Goal: Task Accomplishment & Management: Use online tool/utility

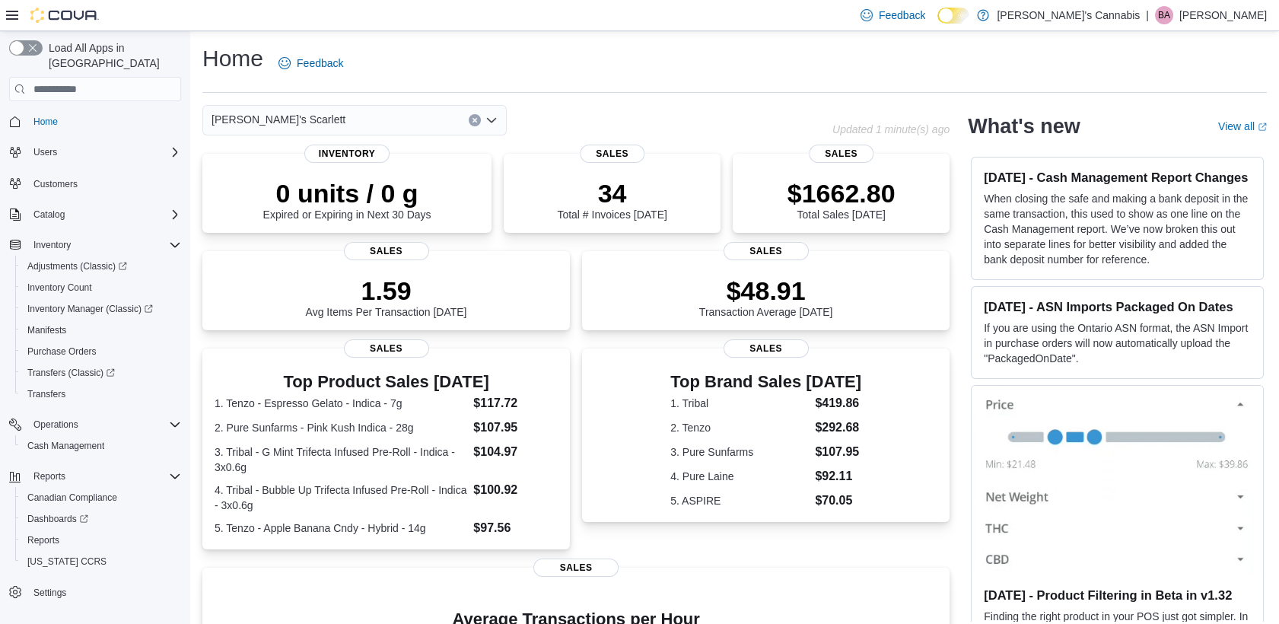
click at [696, 68] on div "Home Feedback" at bounding box center [734, 63] width 1065 height 40
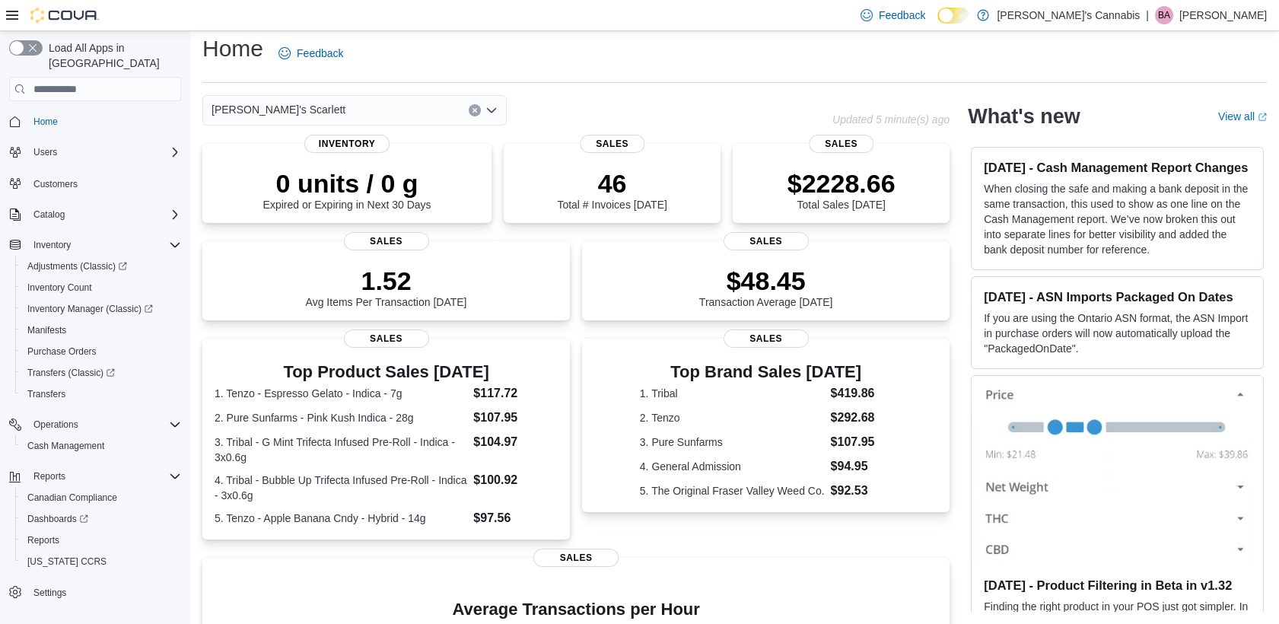
scroll to position [53, 0]
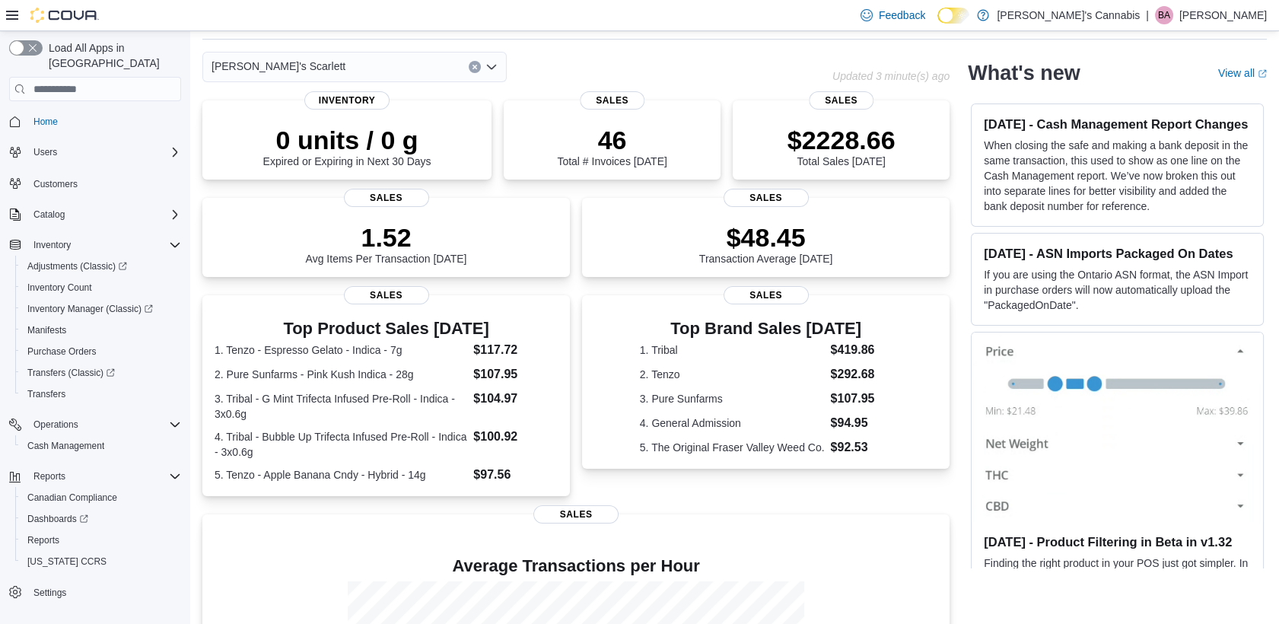
click at [290, 65] on span "[PERSON_NAME]'s Scarlett" at bounding box center [279, 66] width 134 height 18
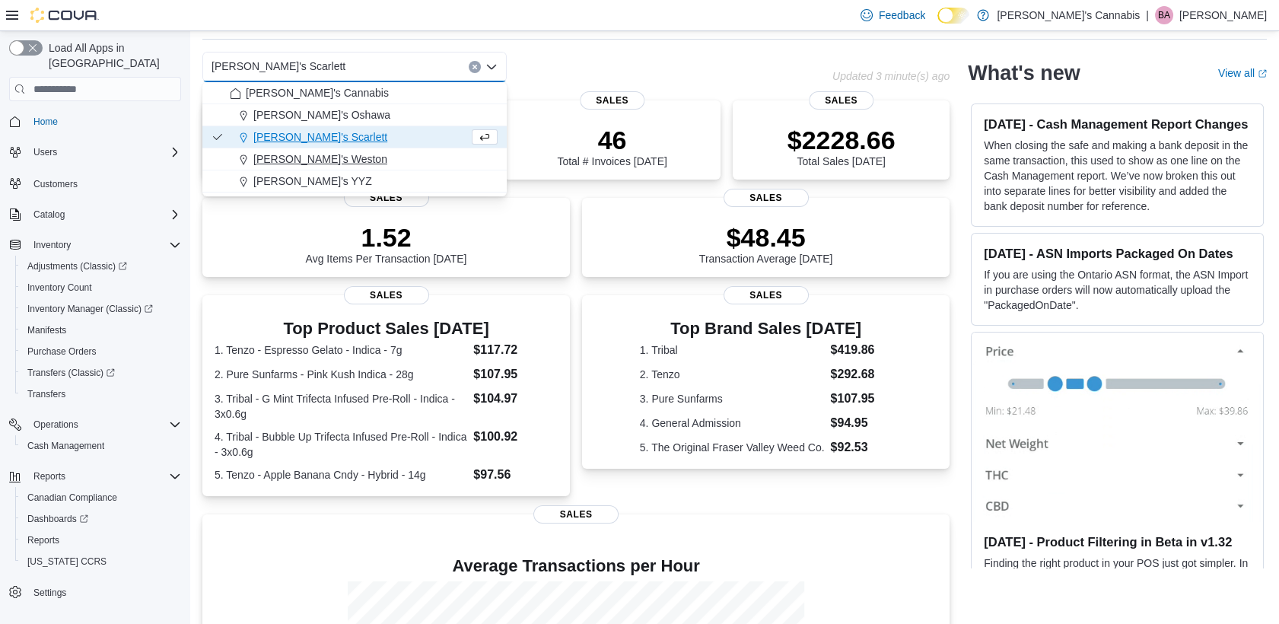
click at [287, 155] on span "[PERSON_NAME]'s Weston" at bounding box center [320, 158] width 134 height 15
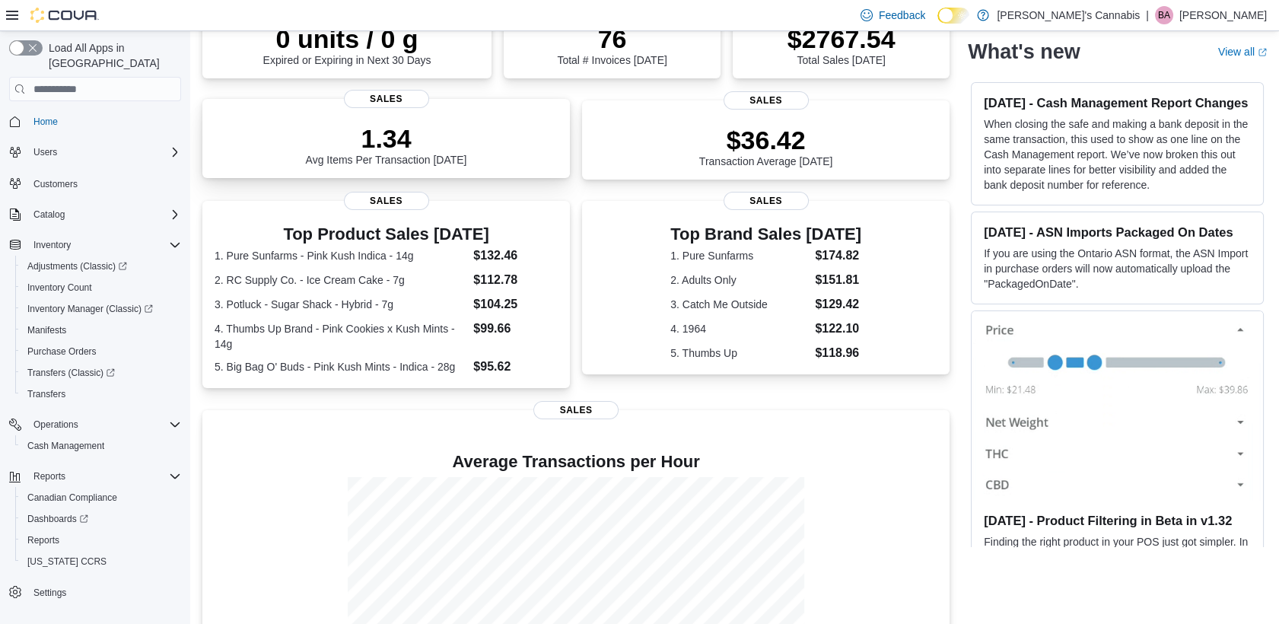
scroll to position [278, 0]
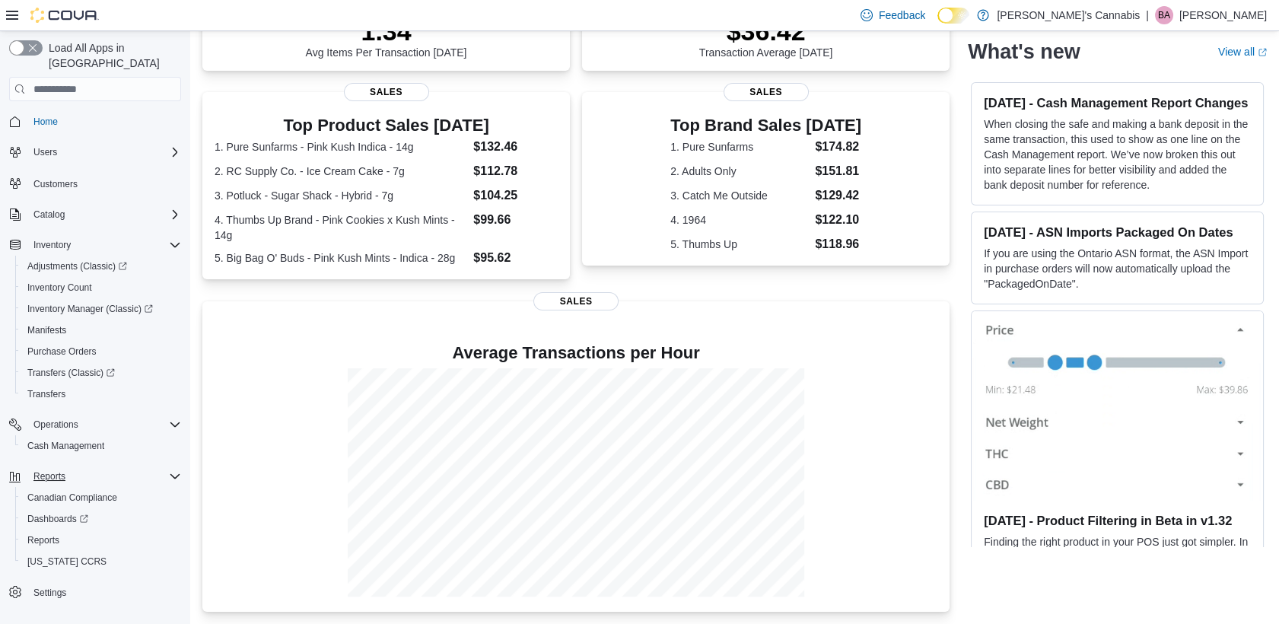
click at [71, 469] on div "Reports" at bounding box center [104, 476] width 154 height 18
click at [46, 470] on span "Reports" at bounding box center [49, 476] width 32 height 12
click at [56, 534] on span "Reports" at bounding box center [43, 540] width 32 height 12
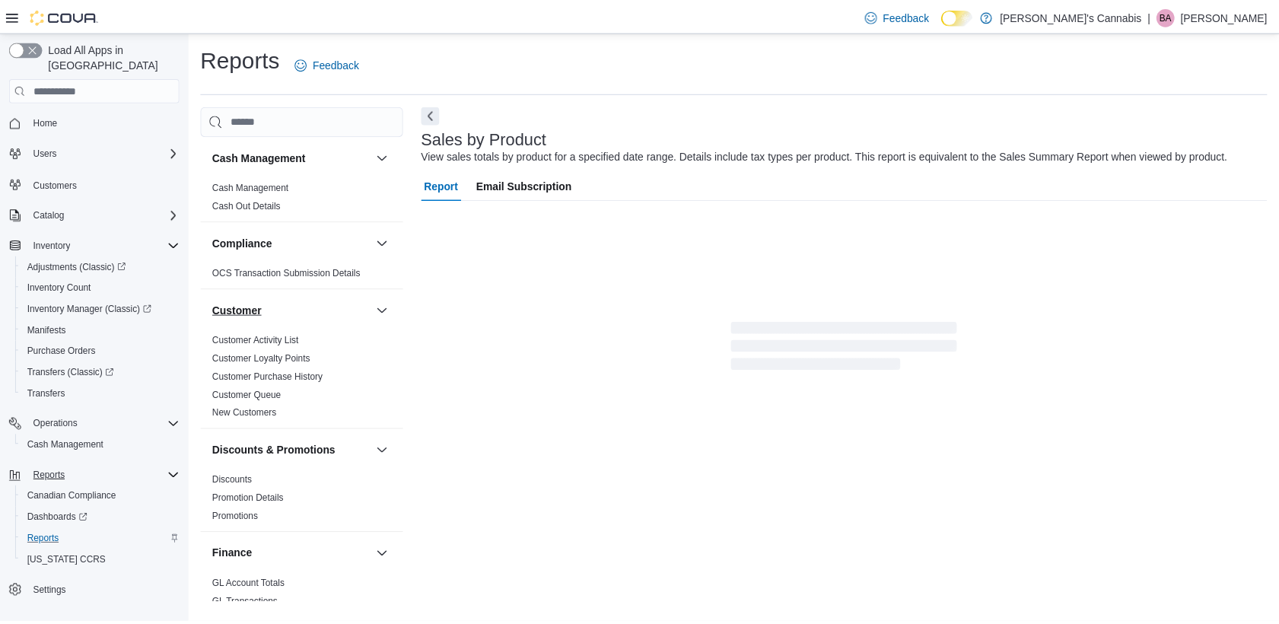
scroll to position [2, 0]
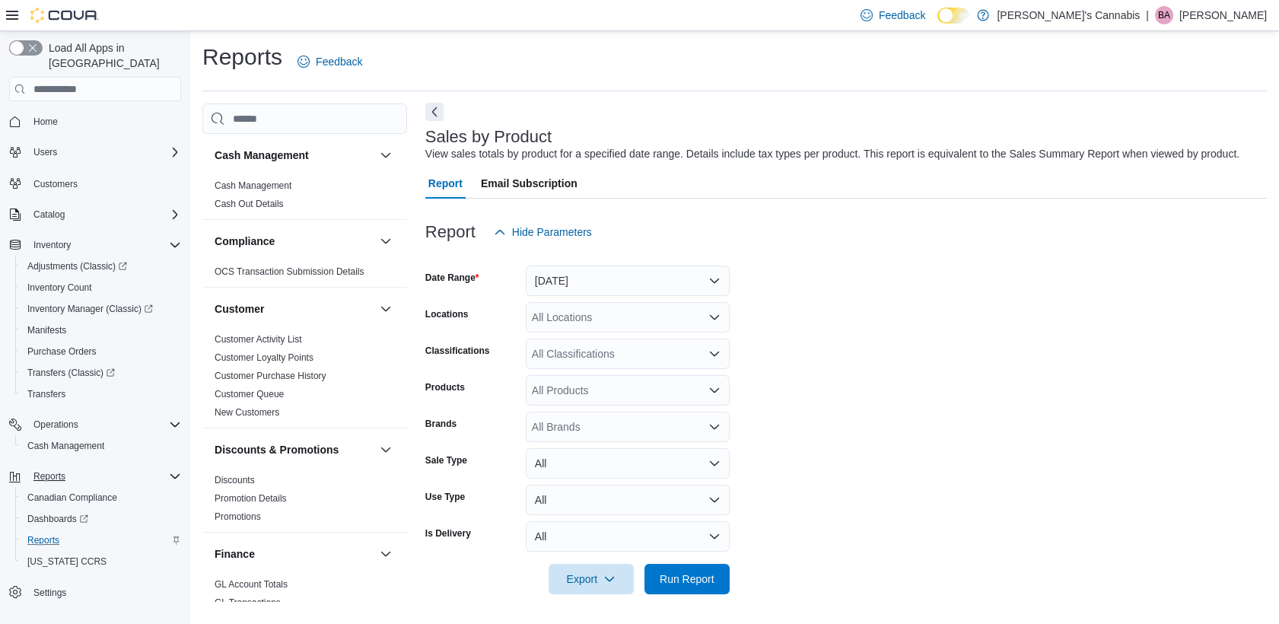
click at [438, 107] on button "Next" at bounding box center [434, 112] width 18 height 18
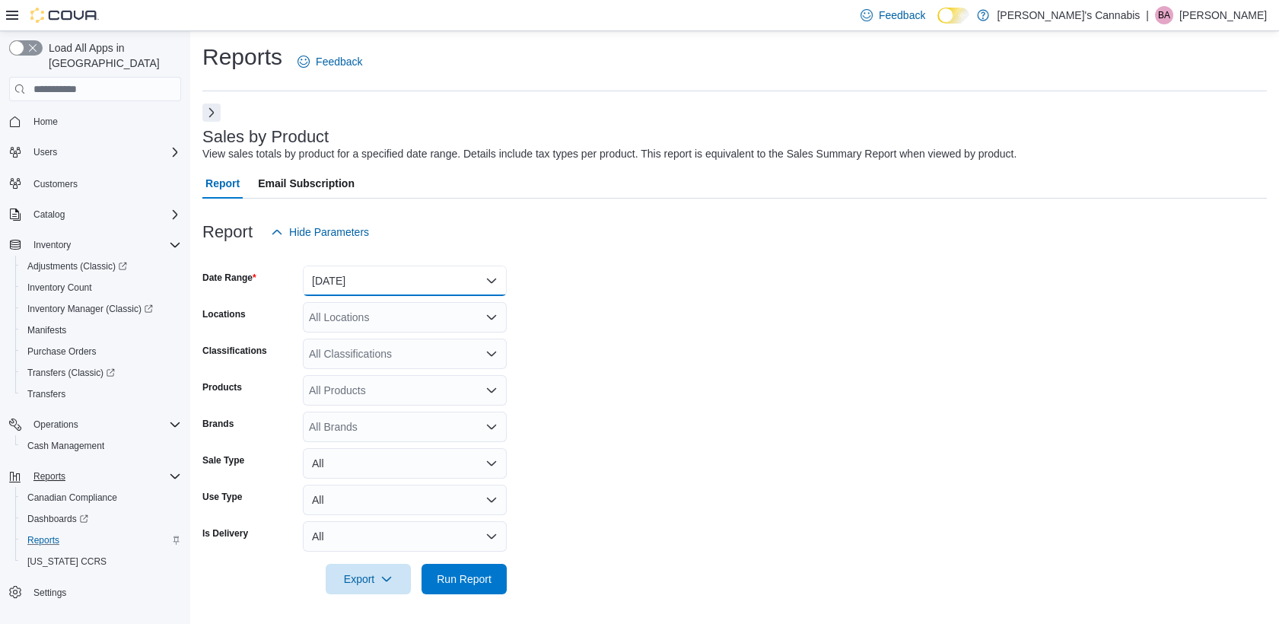
click at [392, 270] on button "[DATE]" at bounding box center [405, 281] width 204 height 30
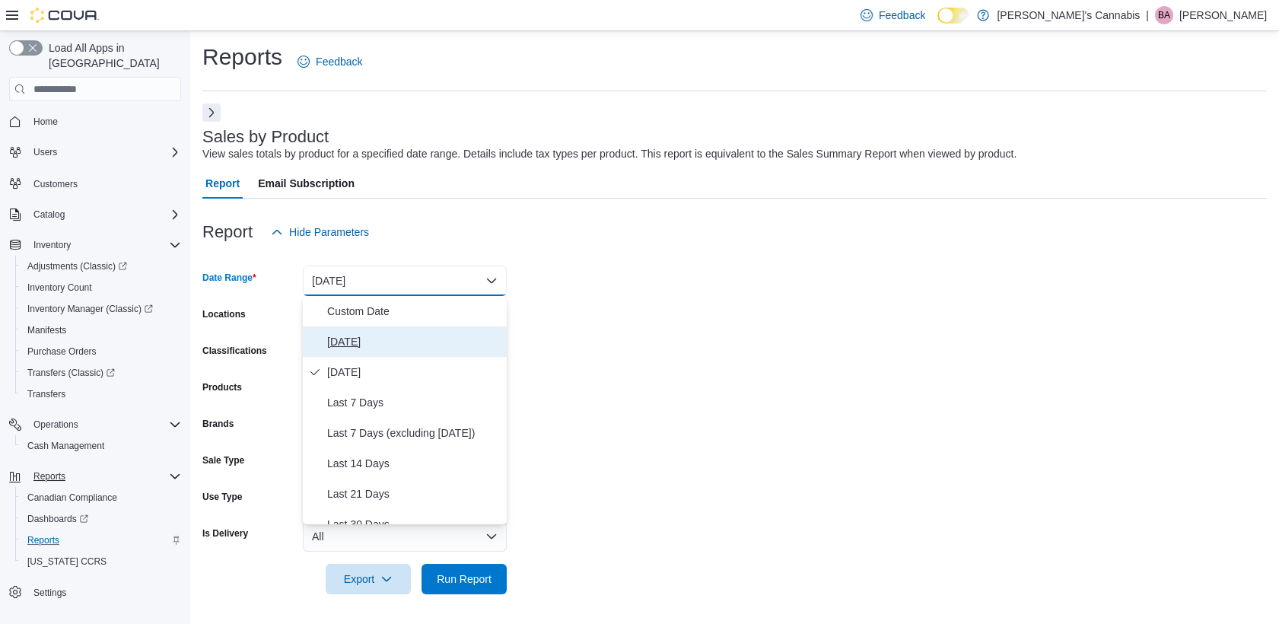
click at [335, 350] on span "[DATE]" at bounding box center [413, 342] width 173 height 18
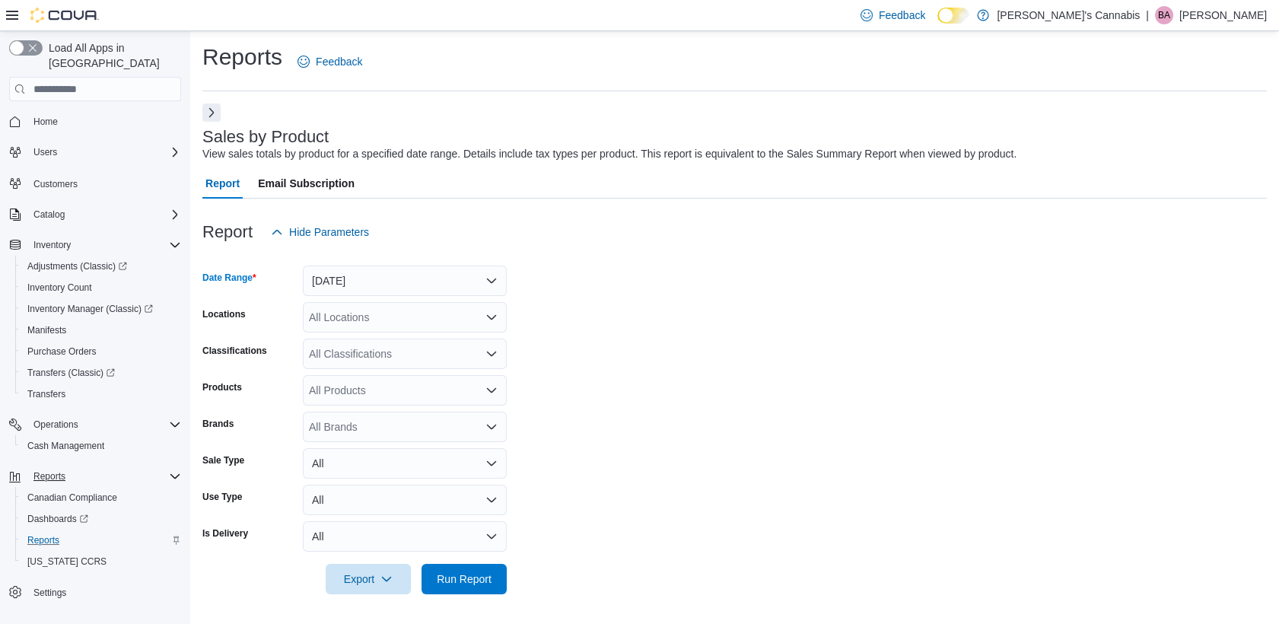
click at [336, 318] on div "All Locations" at bounding box center [405, 317] width 204 height 30
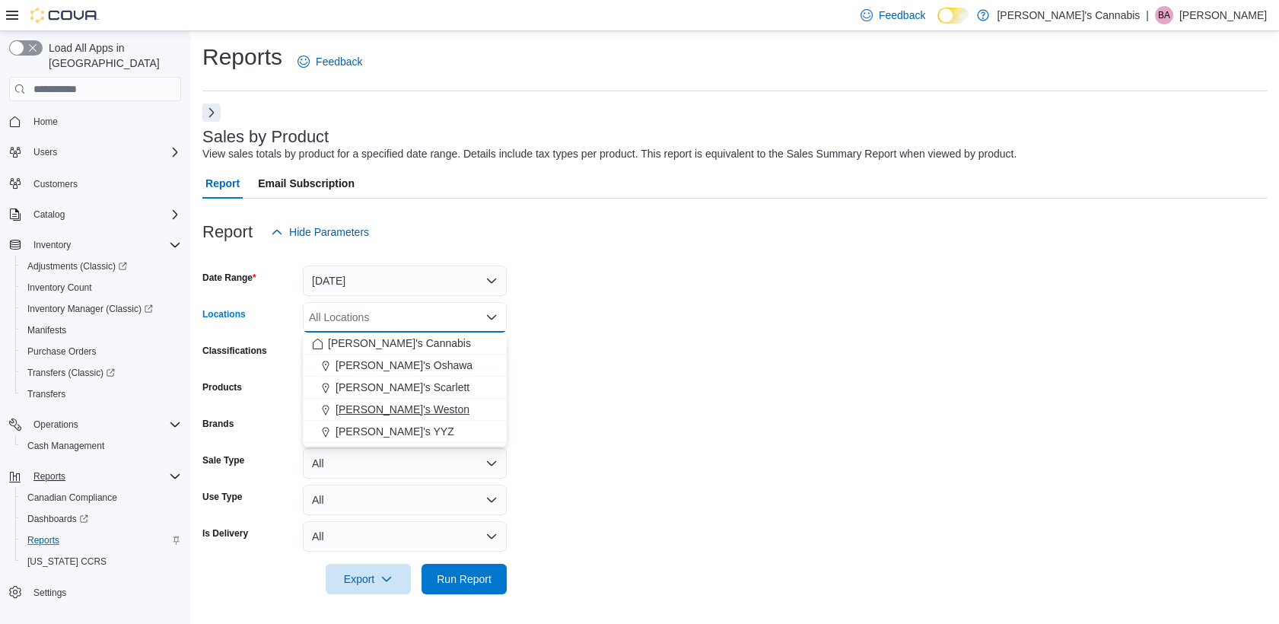
click at [370, 408] on span "[PERSON_NAME]'s Weston" at bounding box center [403, 409] width 134 height 15
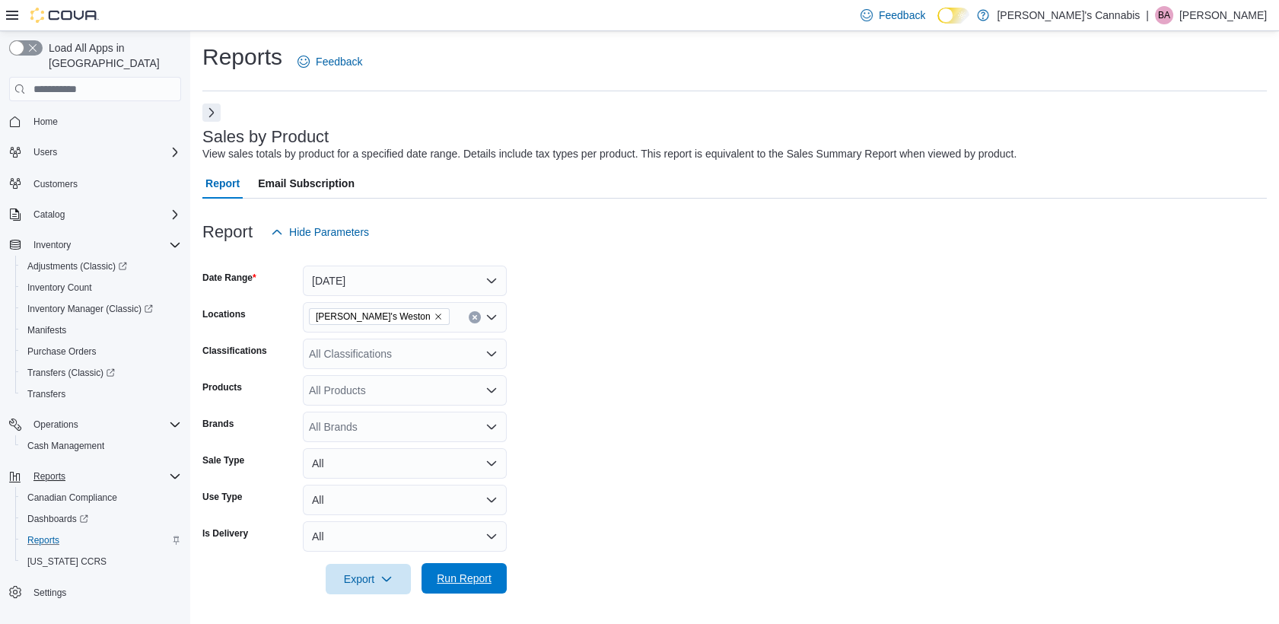
click at [489, 579] on span "Run Report" at bounding box center [464, 578] width 55 height 15
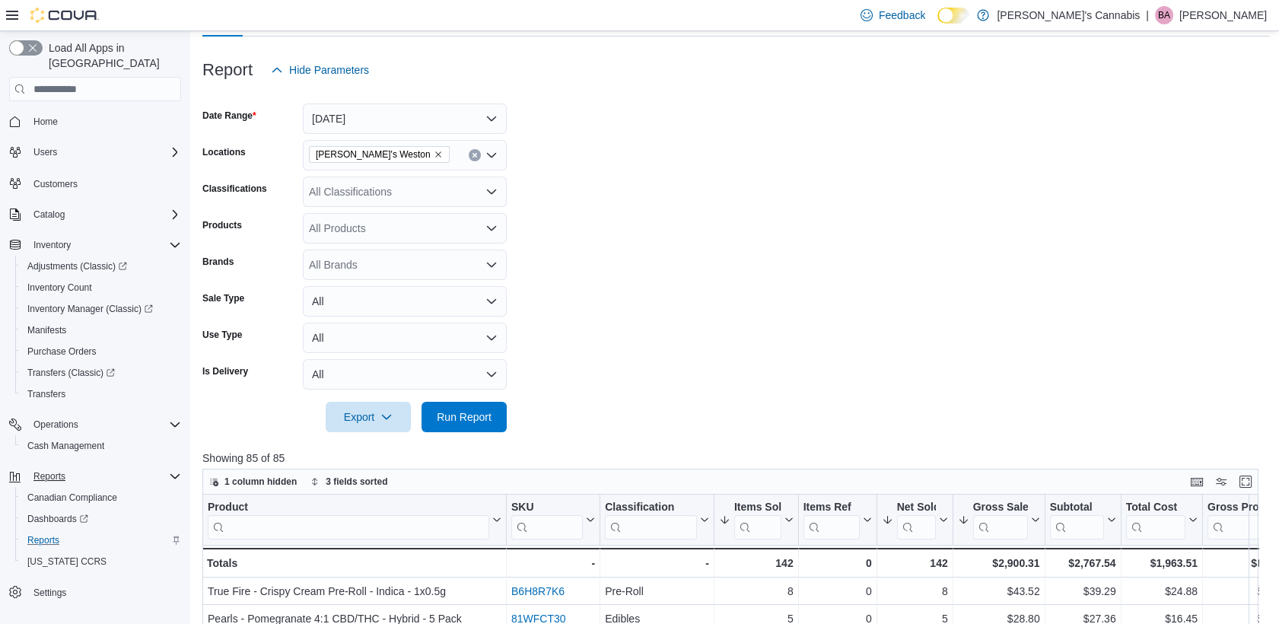
scroll to position [163, 0]
click at [452, 307] on button "All" at bounding box center [405, 302] width 204 height 30
click at [658, 253] on form "Date Range [DATE] Locations MaryJane's Weston Classifications All Classificatio…" at bounding box center [735, 259] width 1067 height 347
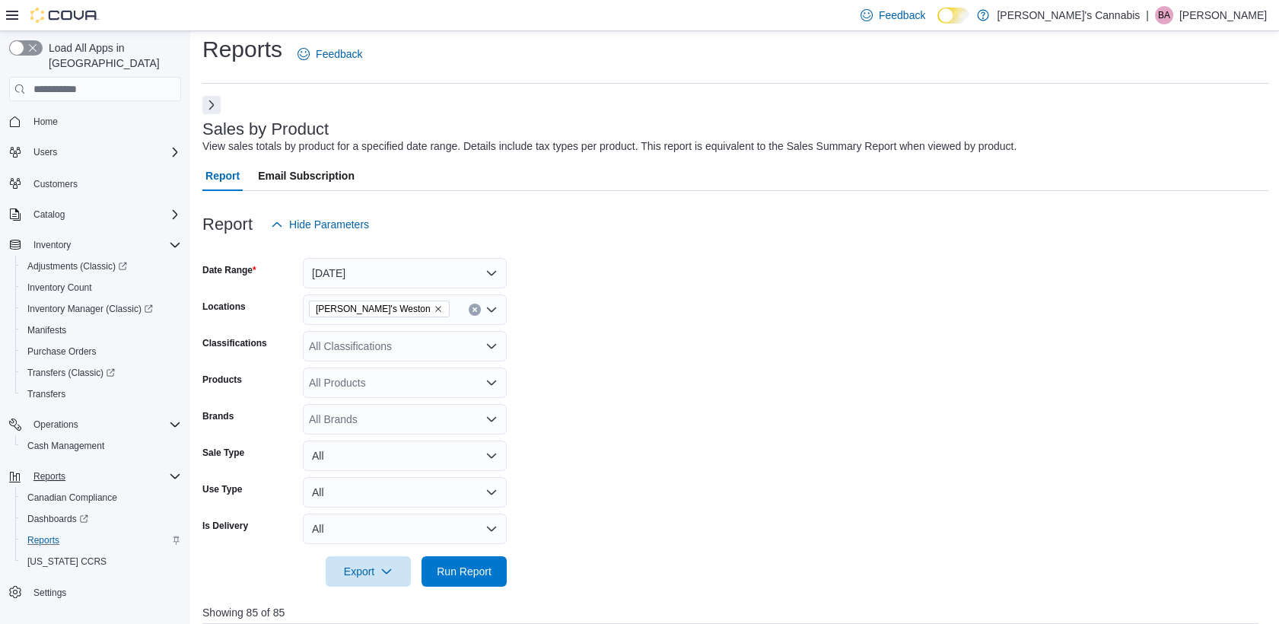
scroll to position [0, 0]
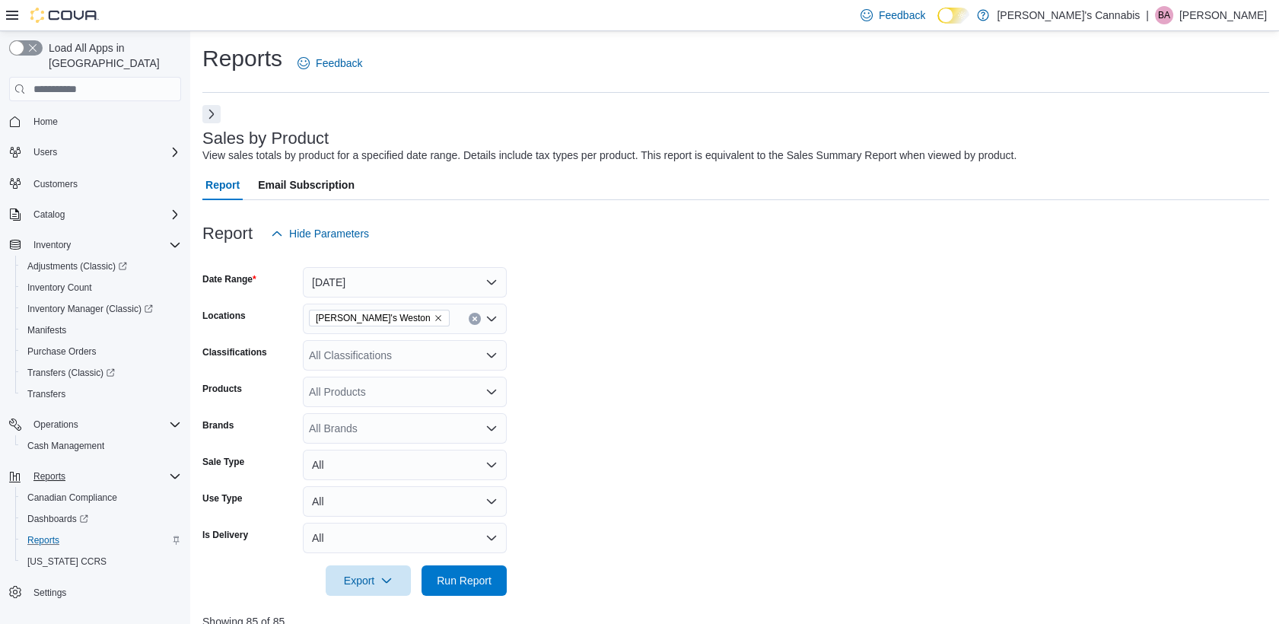
click at [219, 101] on div "Reports Feedback Sales by Product View sales totals by product for a specified …" at bounding box center [735, 587] width 1067 height 1088
click at [211, 117] on button "Next" at bounding box center [211, 113] width 18 height 18
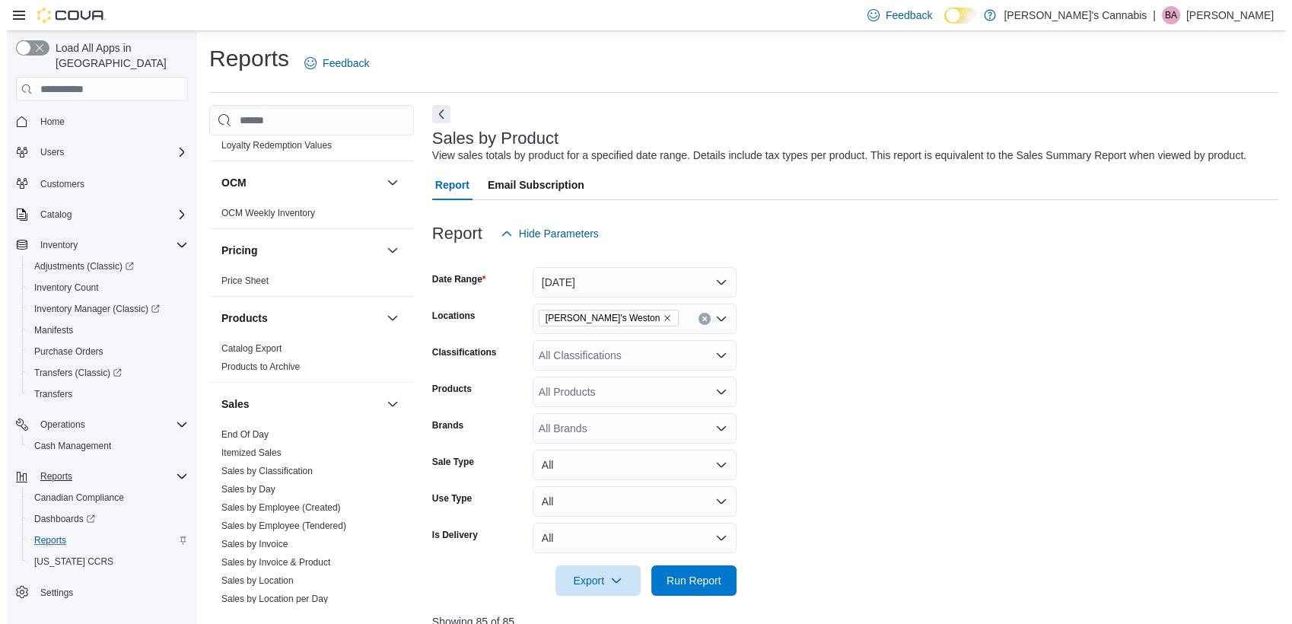
scroll to position [816, 0]
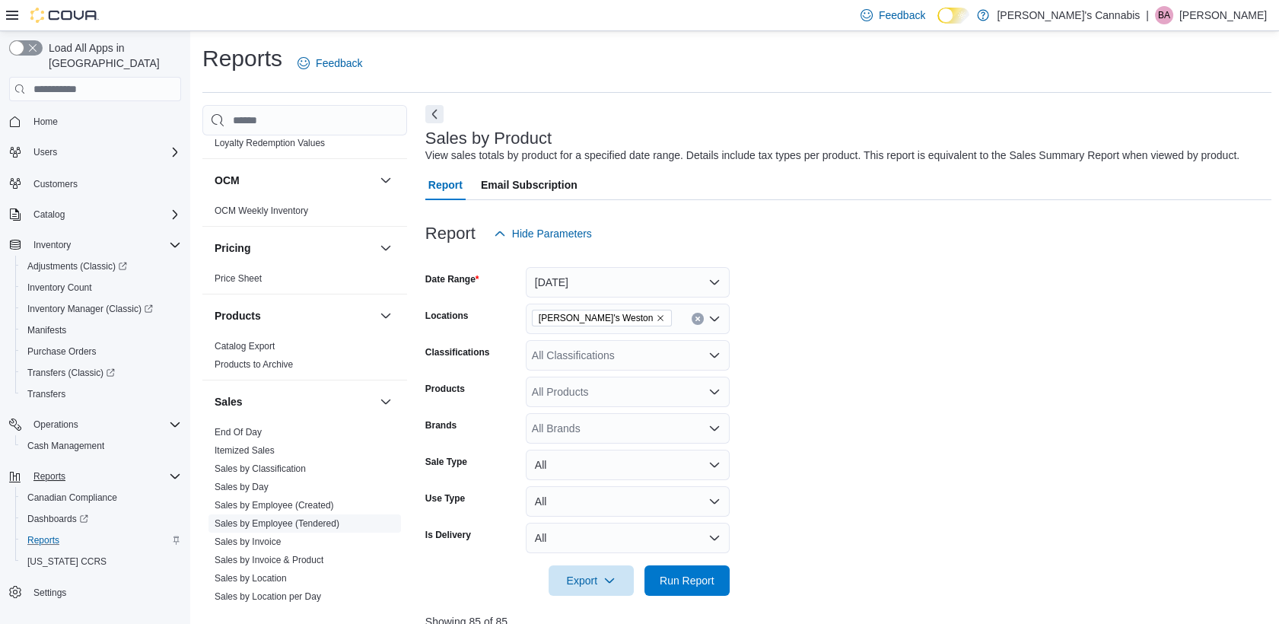
click at [311, 518] on link "Sales by Employee (Tendered)" at bounding box center [277, 523] width 125 height 11
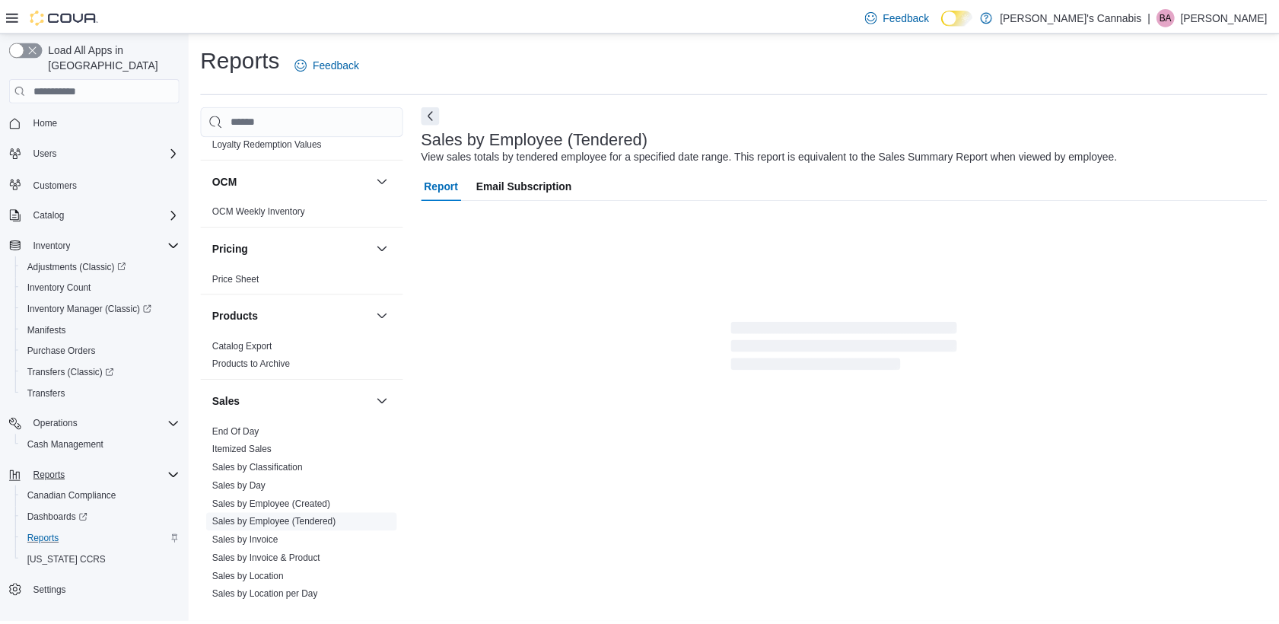
scroll to position [2, 0]
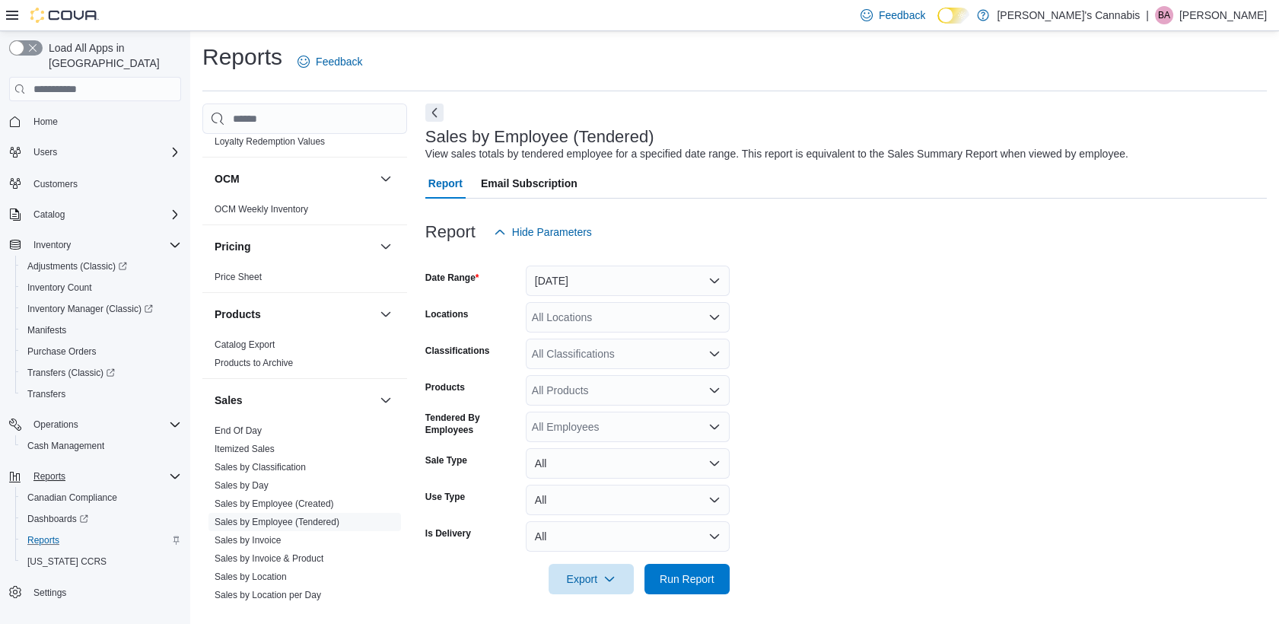
click at [653, 306] on div "All Locations" at bounding box center [628, 317] width 204 height 30
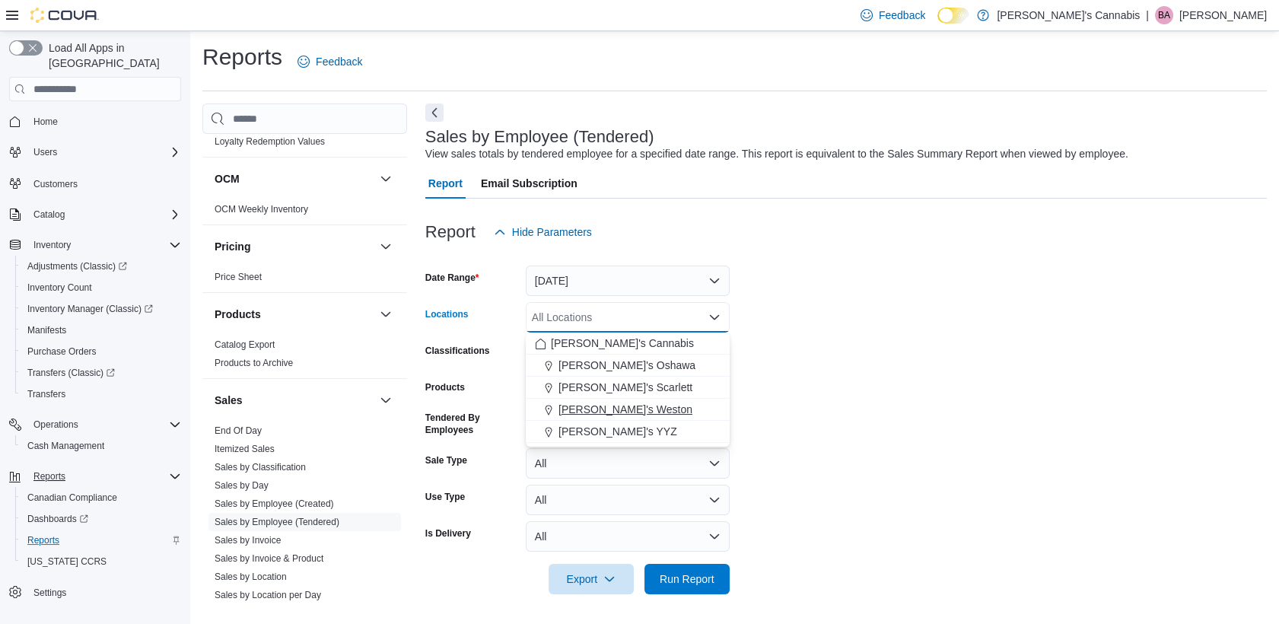
click at [647, 409] on span "[PERSON_NAME]'s Weston" at bounding box center [626, 409] width 134 height 15
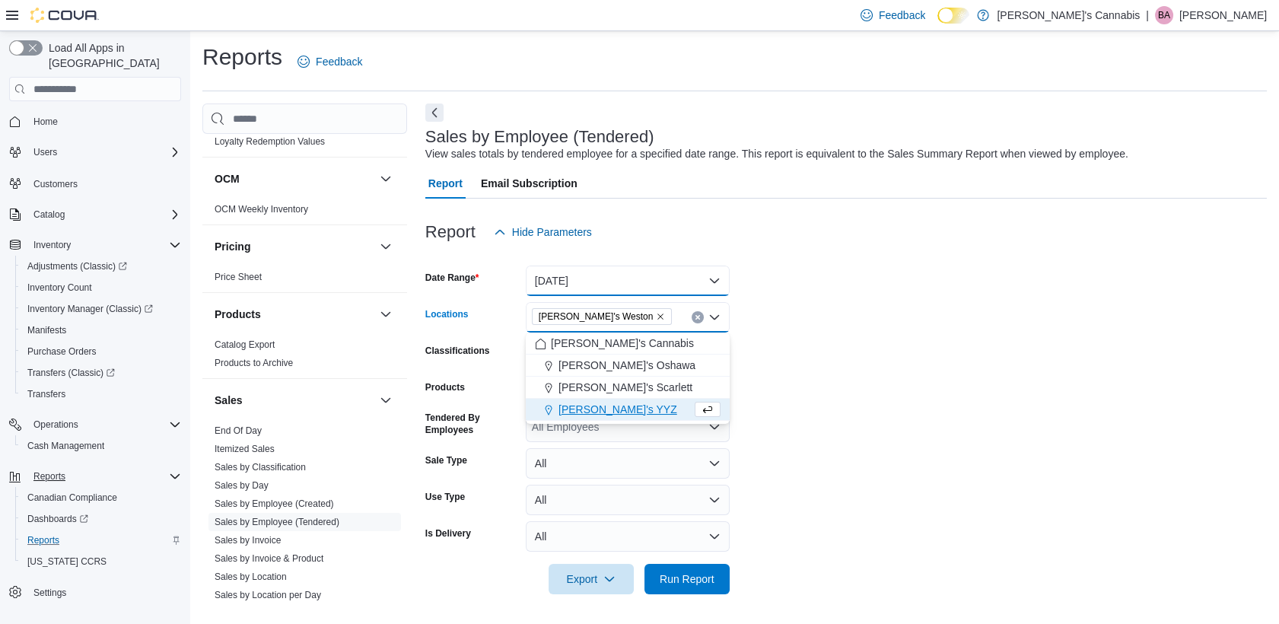
click at [652, 270] on button "[DATE]" at bounding box center [628, 281] width 204 height 30
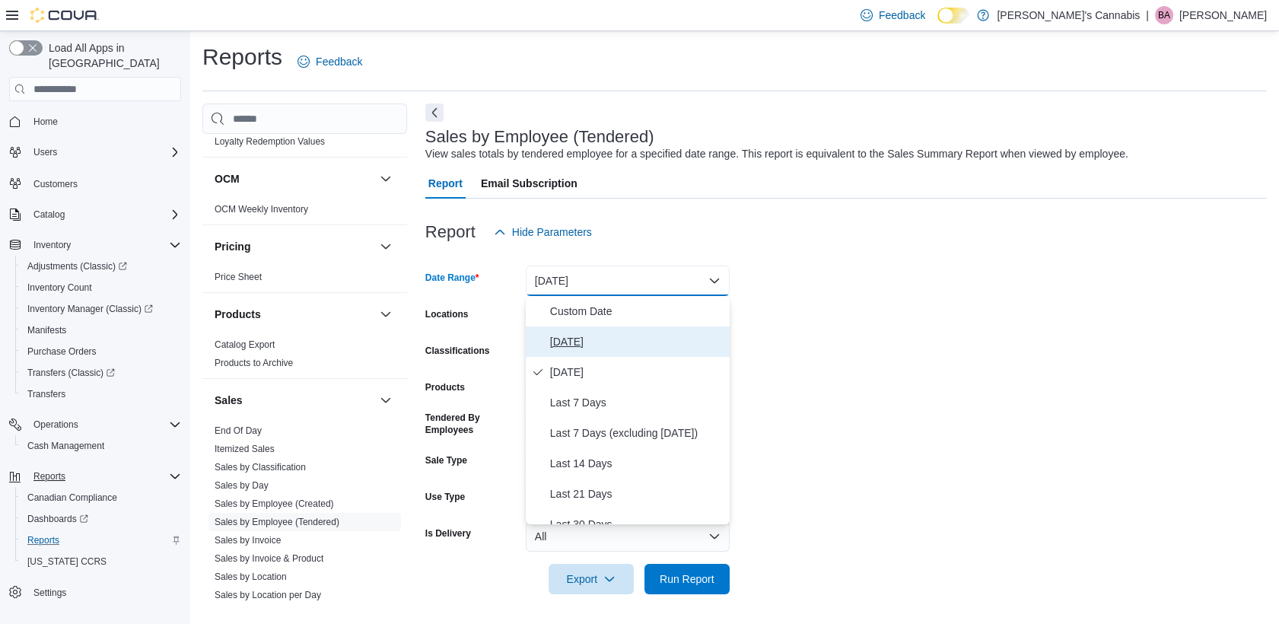
click at [616, 327] on button "[DATE]" at bounding box center [628, 341] width 204 height 30
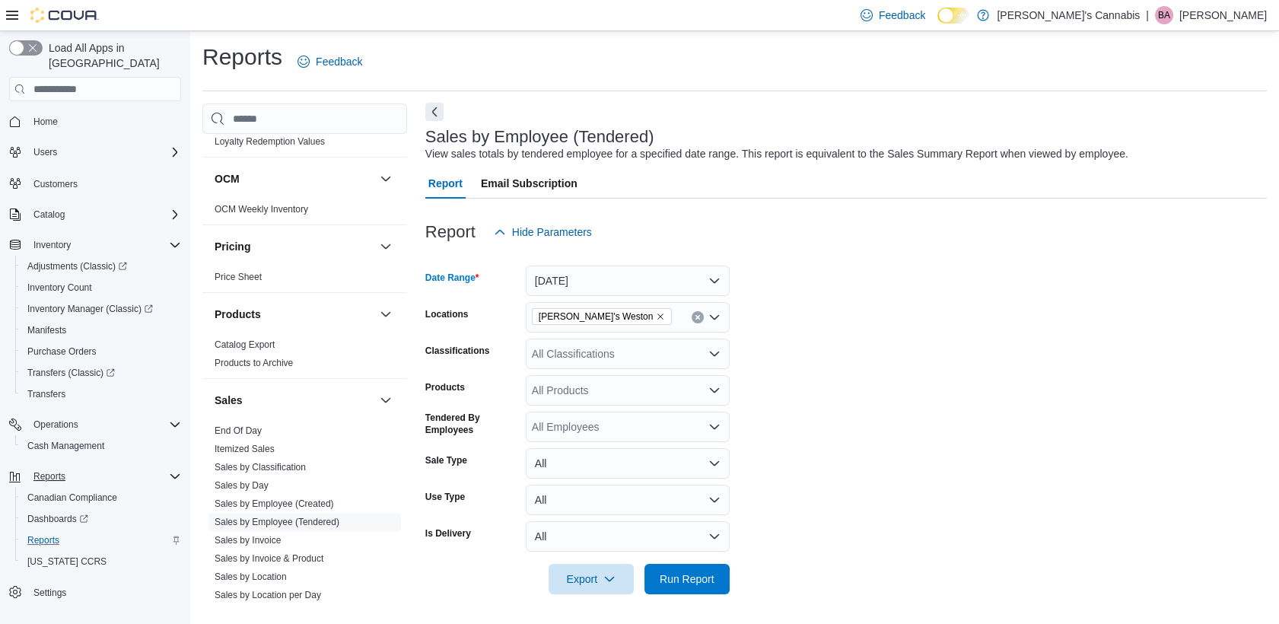
click at [441, 117] on button "Next" at bounding box center [434, 112] width 18 height 18
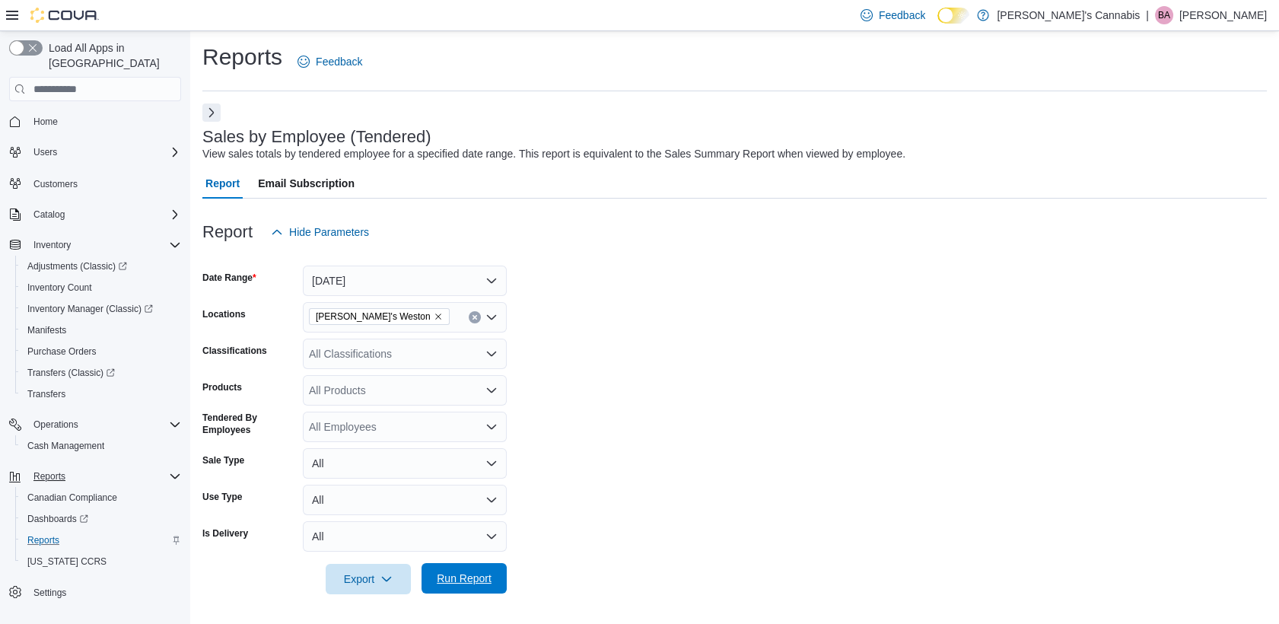
click at [472, 580] on span "Run Report" at bounding box center [464, 578] width 55 height 15
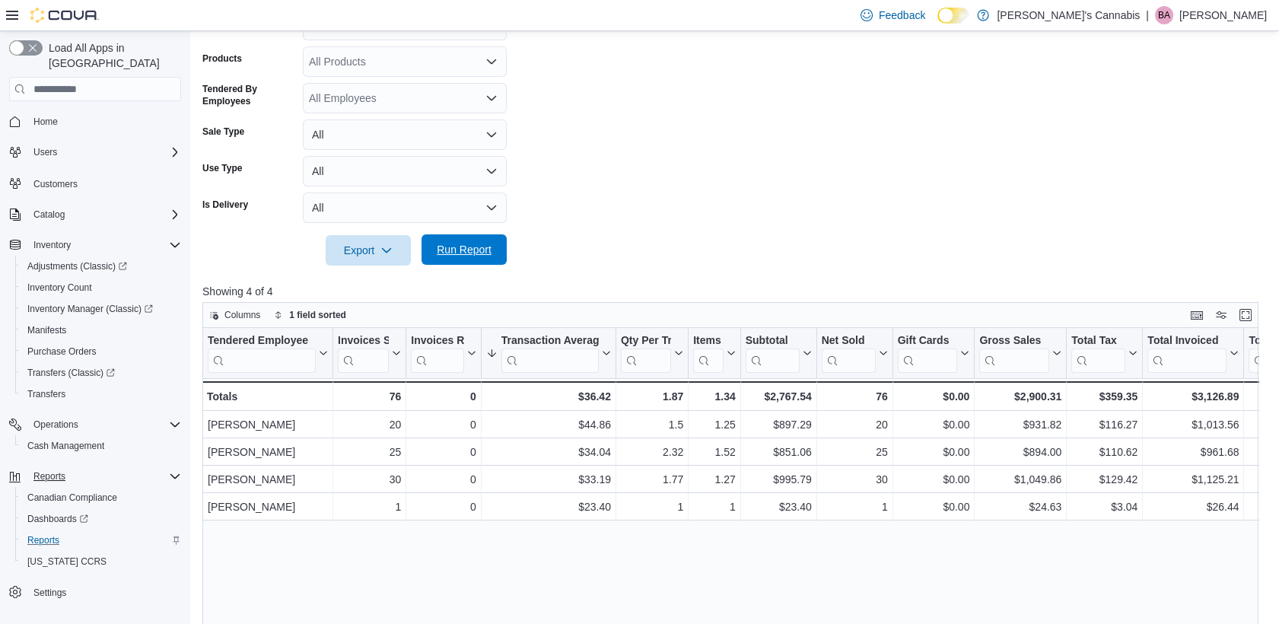
scroll to position [340, 0]
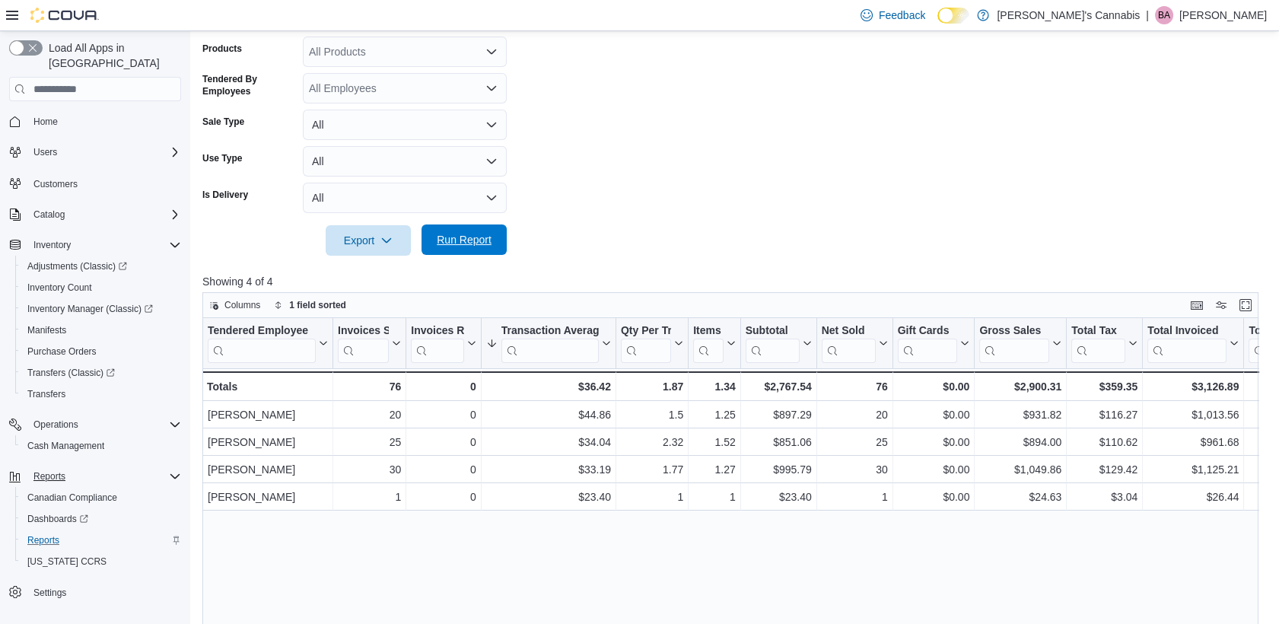
click at [457, 243] on span "Run Report" at bounding box center [464, 239] width 55 height 15
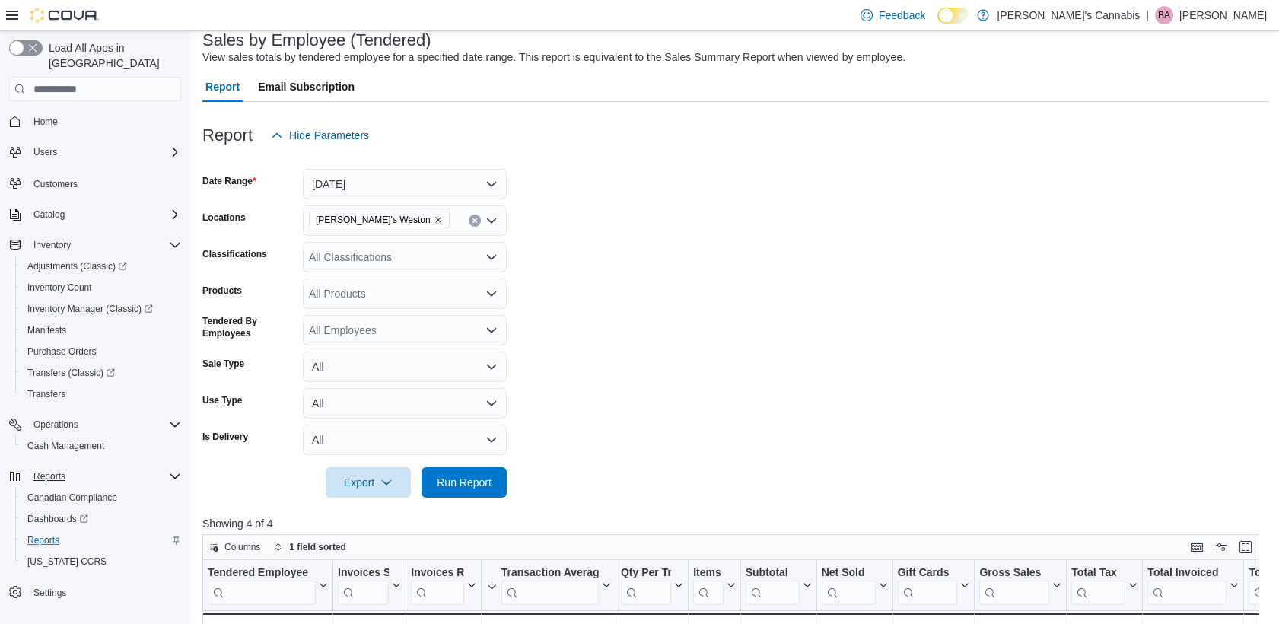
scroll to position [0, 0]
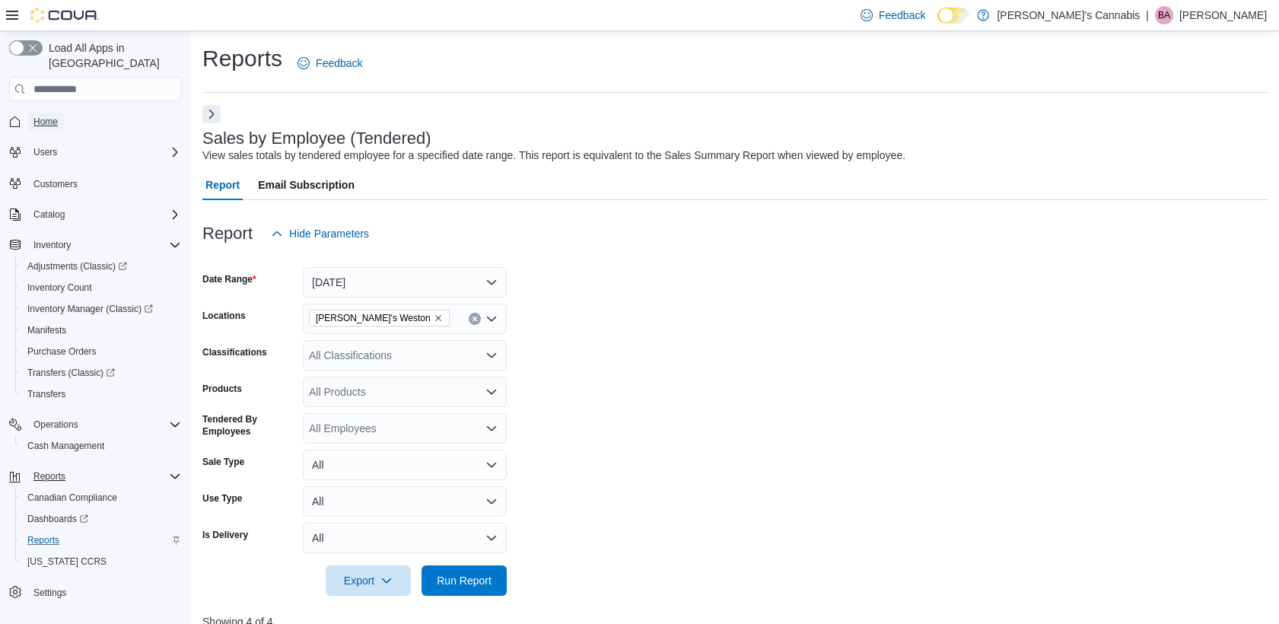
click at [37, 116] on span "Home" at bounding box center [45, 122] width 24 height 12
